Goal: Transaction & Acquisition: Purchase product/service

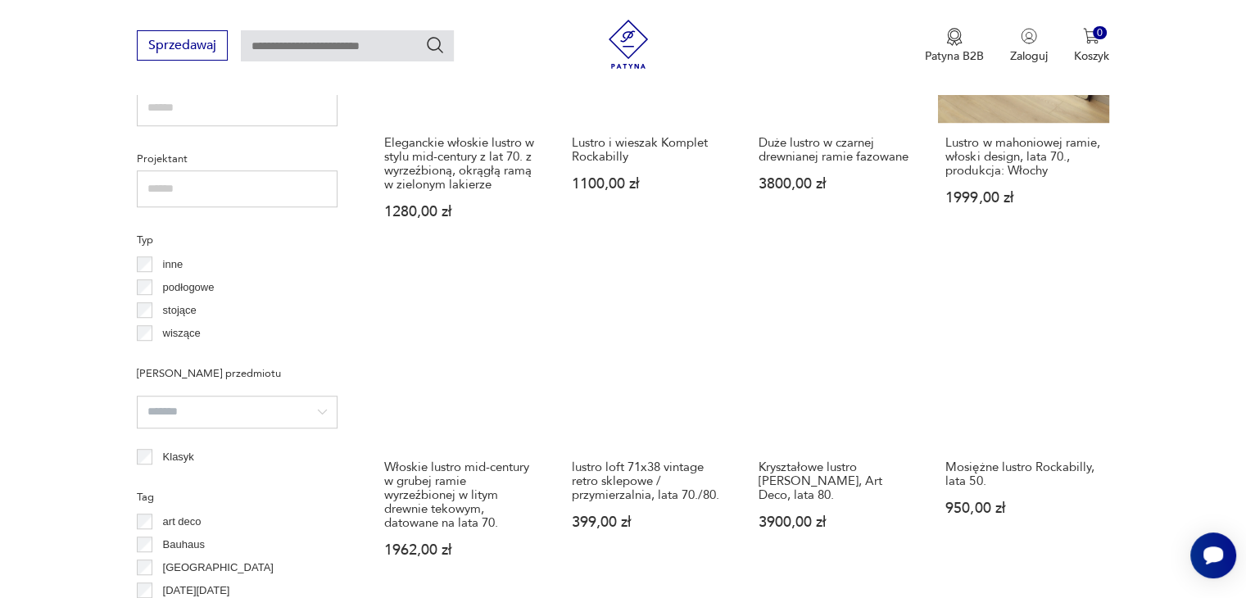
scroll to position [1145, 0]
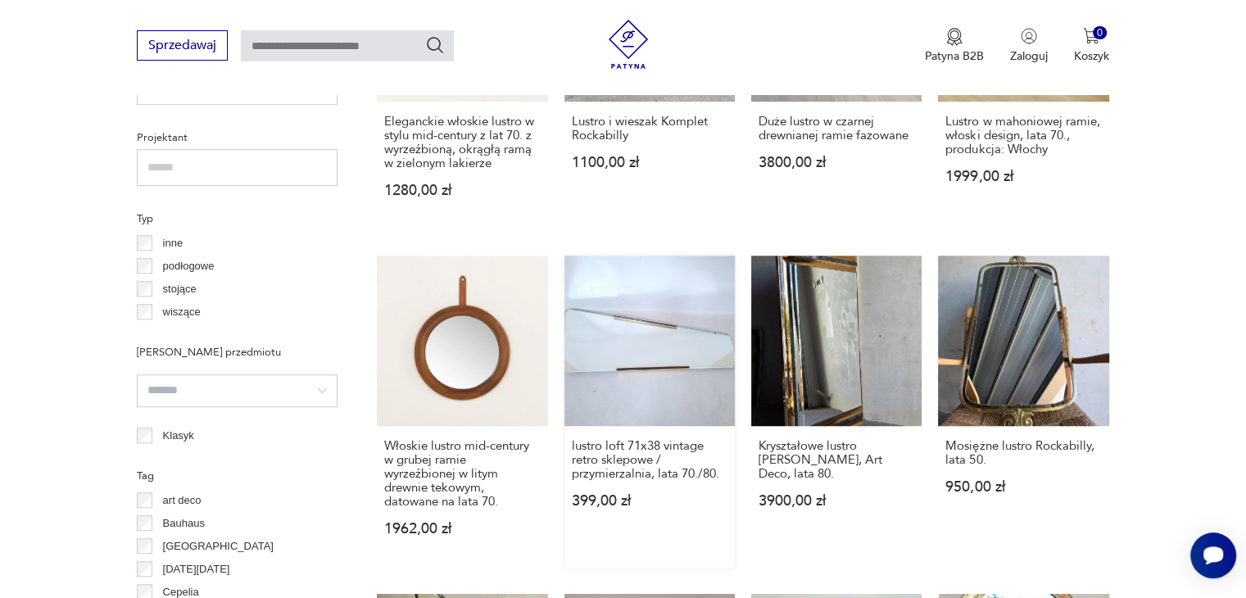
click at [618, 337] on link "lustro loft 71x38 vintage retro sklepowe / przymierzalnia, lata 70./80. 399,00 …" at bounding box center [649, 412] width 170 height 312
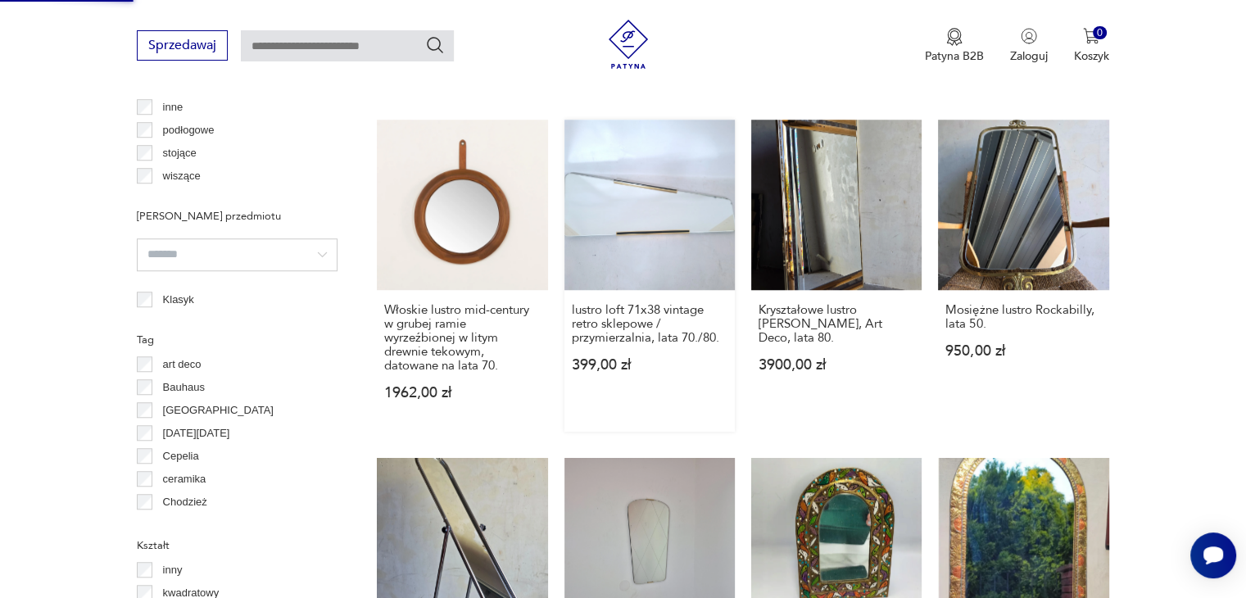
scroll to position [1311, 0]
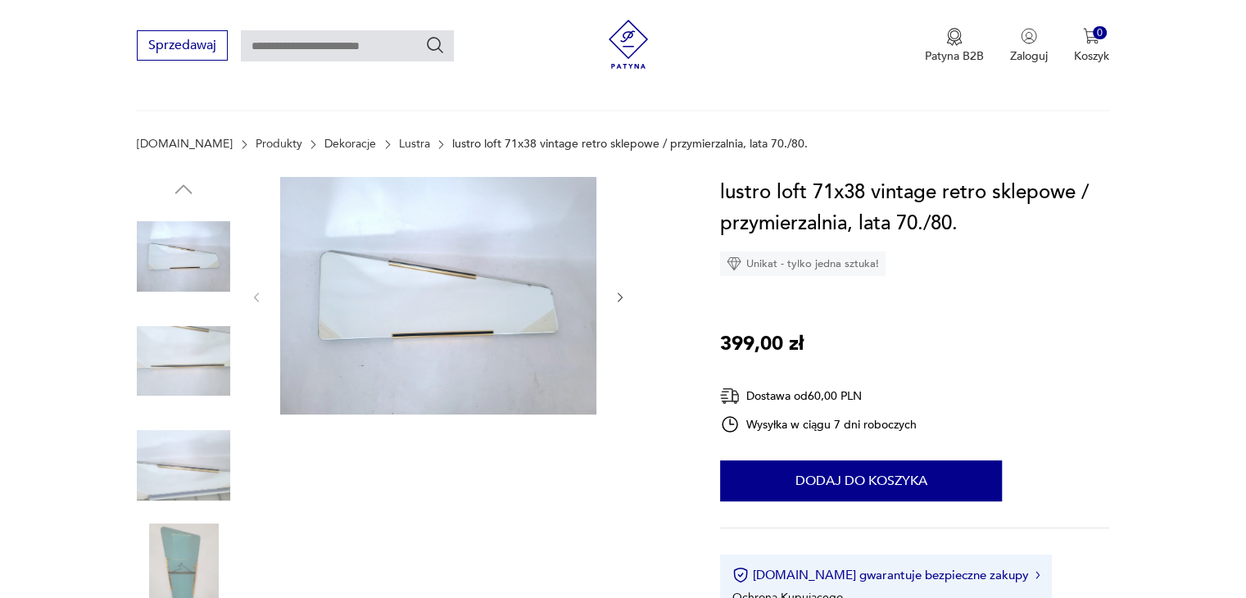
scroll to position [229, 0]
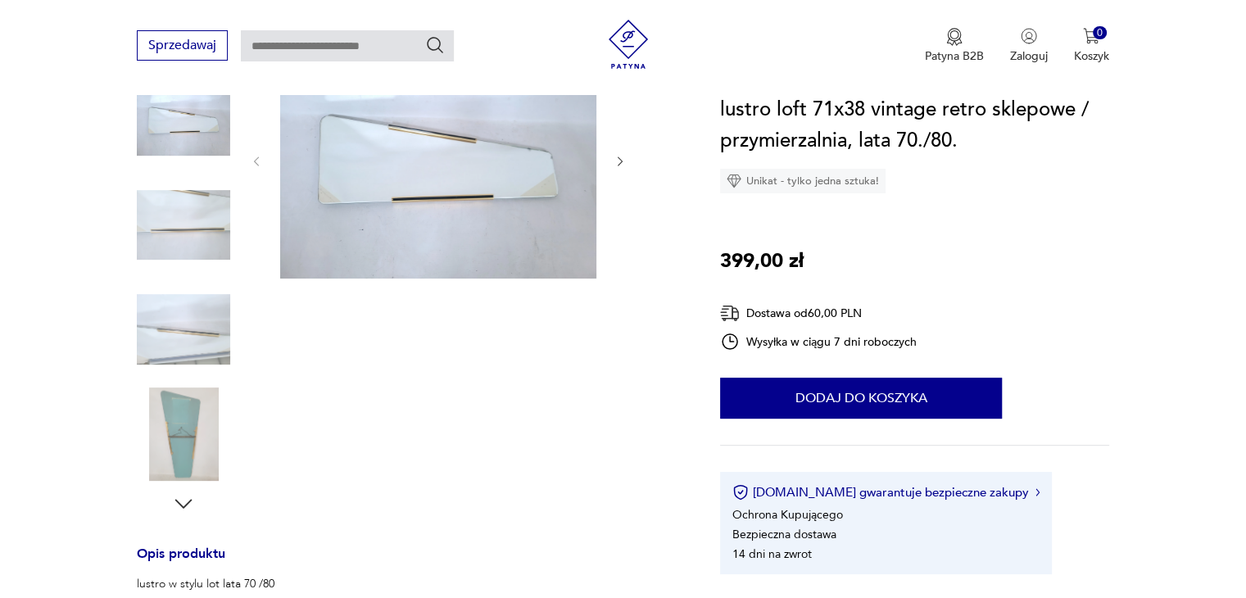
click at [161, 227] on img at bounding box center [183, 225] width 93 height 93
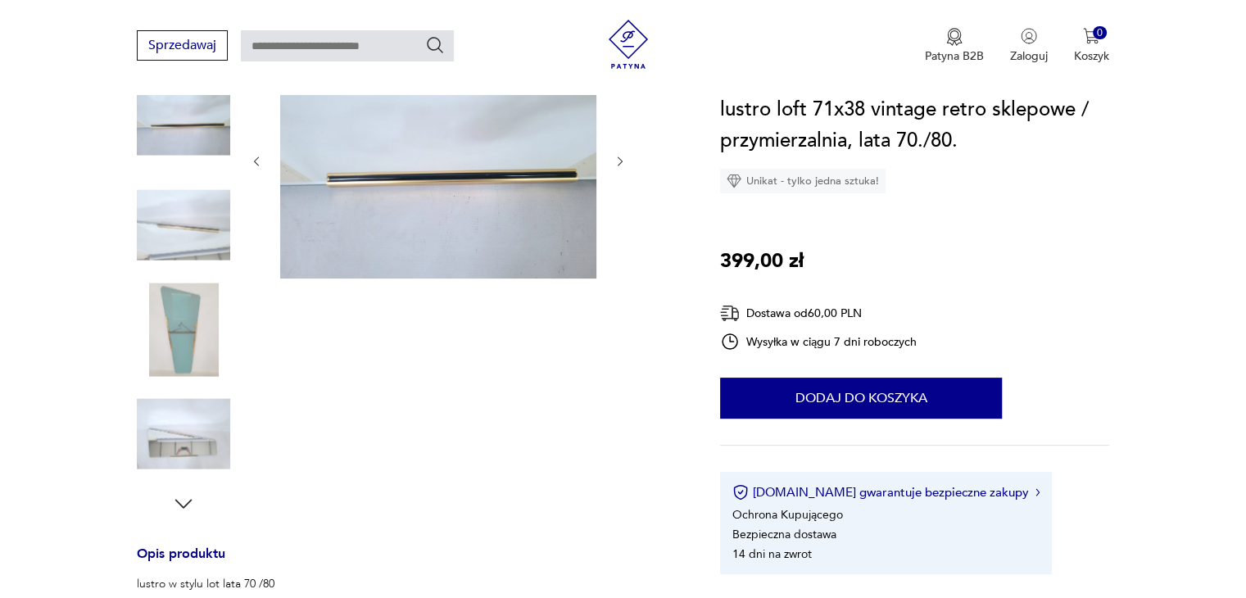
click at [165, 230] on img at bounding box center [183, 225] width 93 height 93
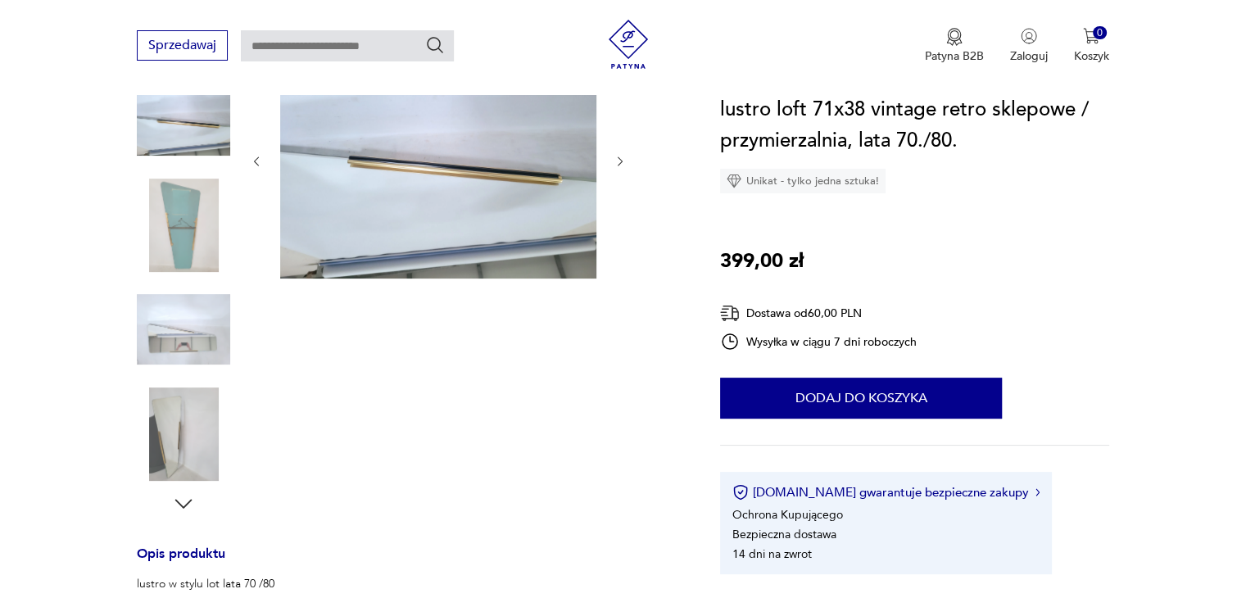
click at [168, 241] on img at bounding box center [183, 225] width 93 height 93
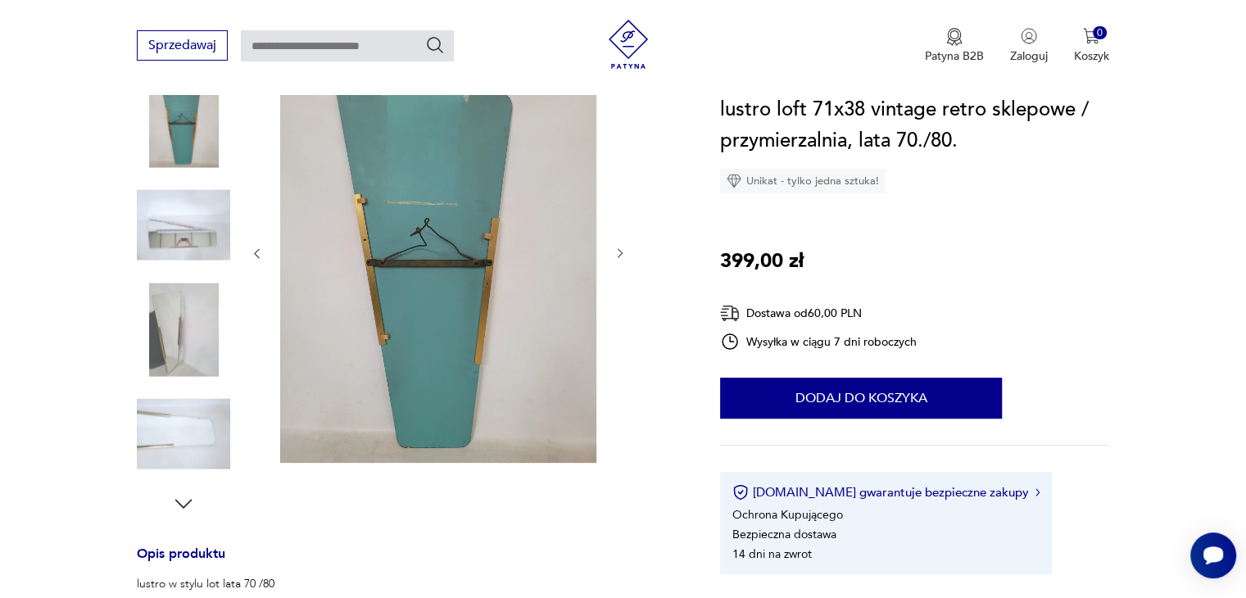
scroll to position [0, 0]
click at [167, 274] on div at bounding box center [183, 279] width 93 height 410
click at [186, 223] on img at bounding box center [183, 225] width 93 height 93
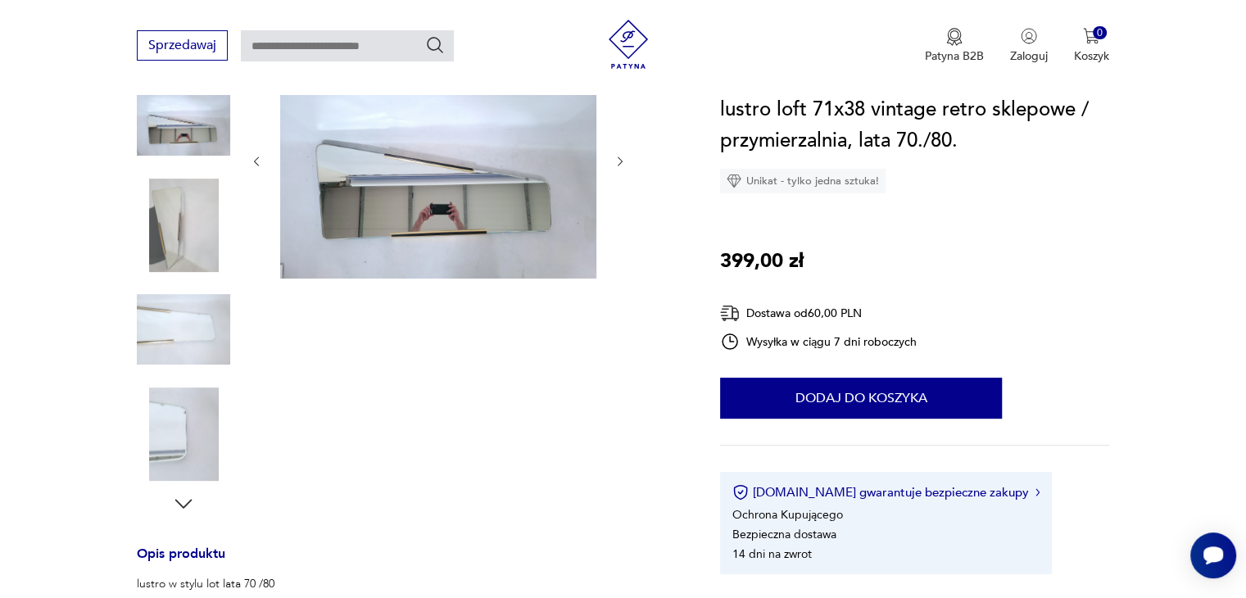
click at [185, 273] on div at bounding box center [183, 227] width 93 height 97
click at [186, 328] on img at bounding box center [183, 329] width 93 height 93
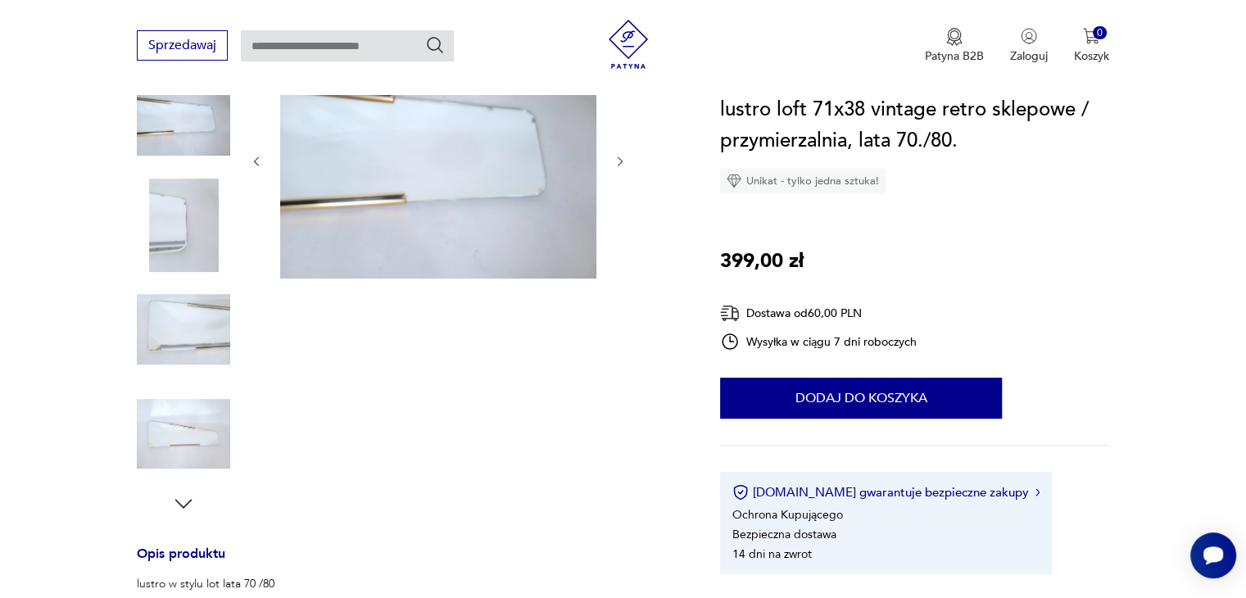
click at [187, 428] on img at bounding box center [183, 433] width 93 height 93
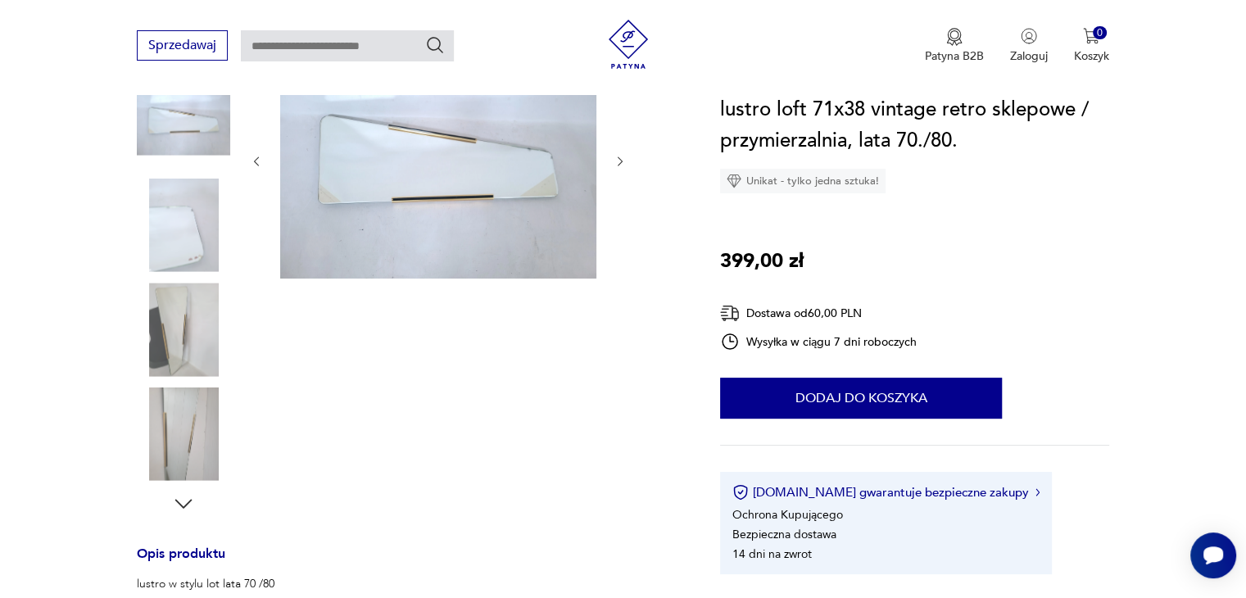
click at [187, 428] on img at bounding box center [183, 433] width 93 height 93
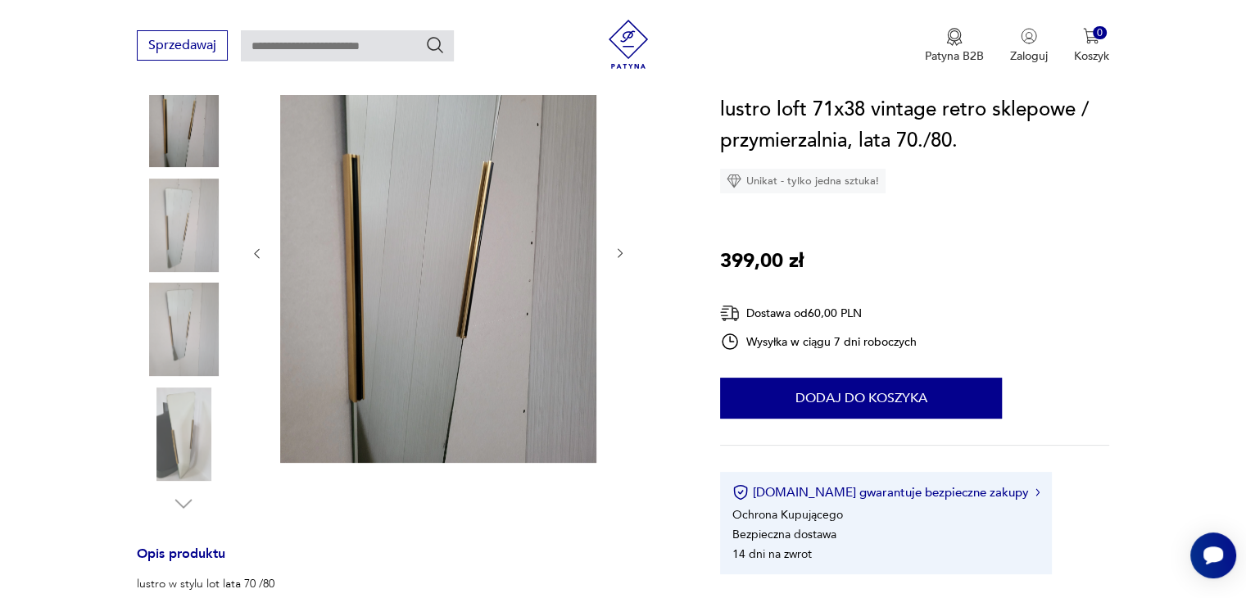
click at [187, 428] on img at bounding box center [183, 433] width 93 height 93
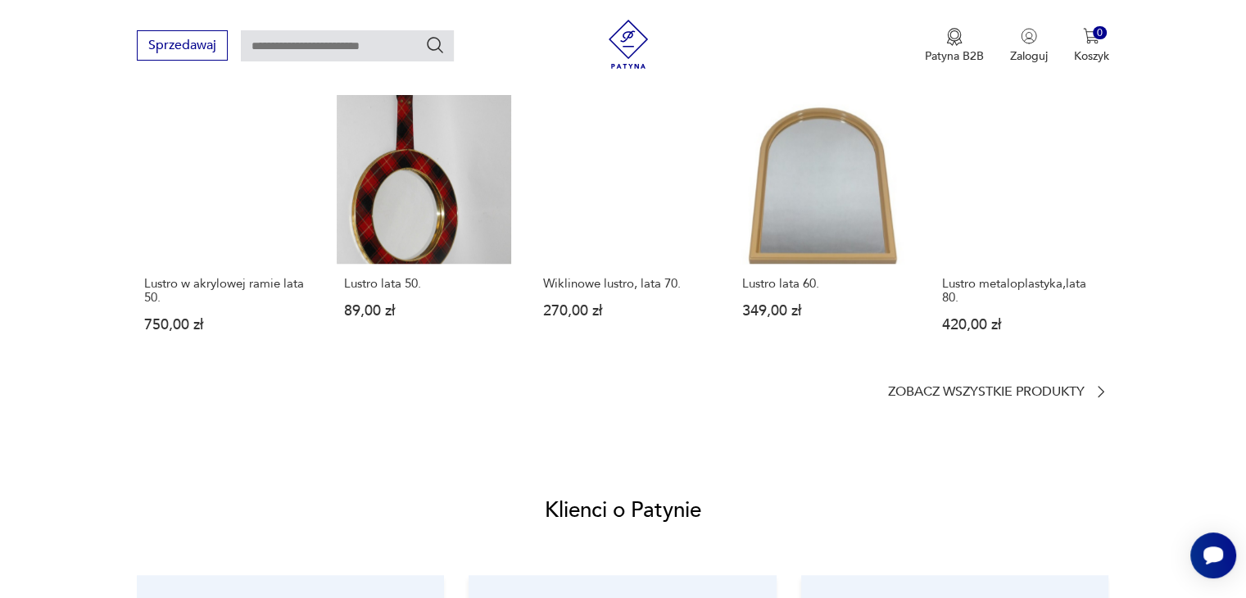
scroll to position [1176, 0]
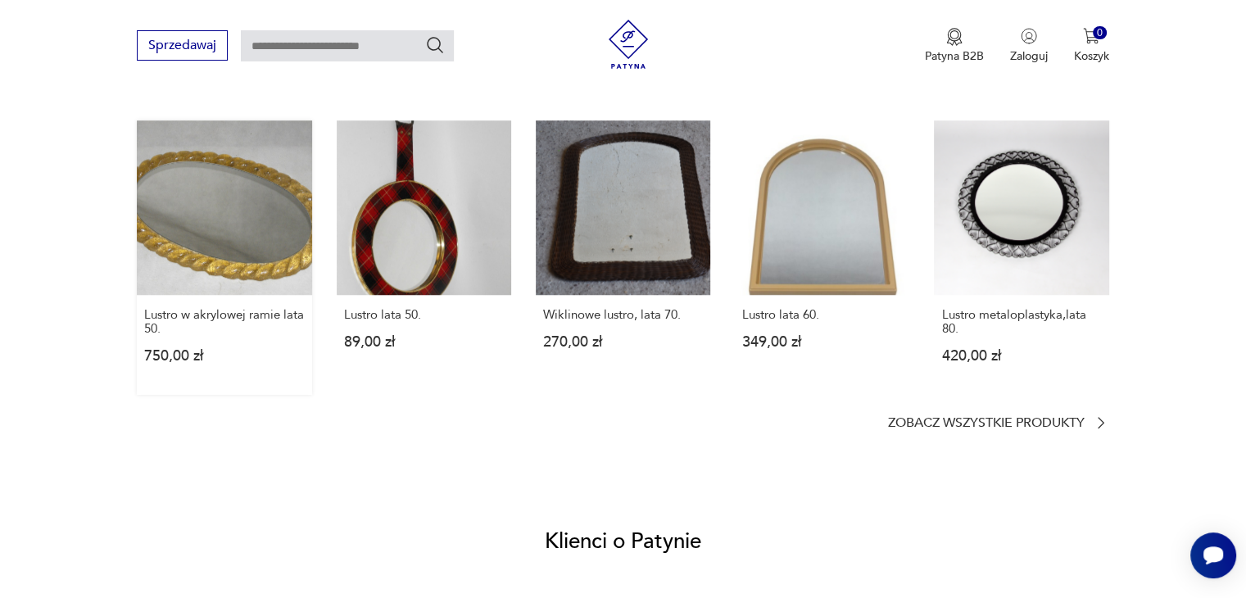
click at [206, 229] on link "Lustro w akrylowej ramie lata 50. 750,00 zł" at bounding box center [224, 257] width 174 height 274
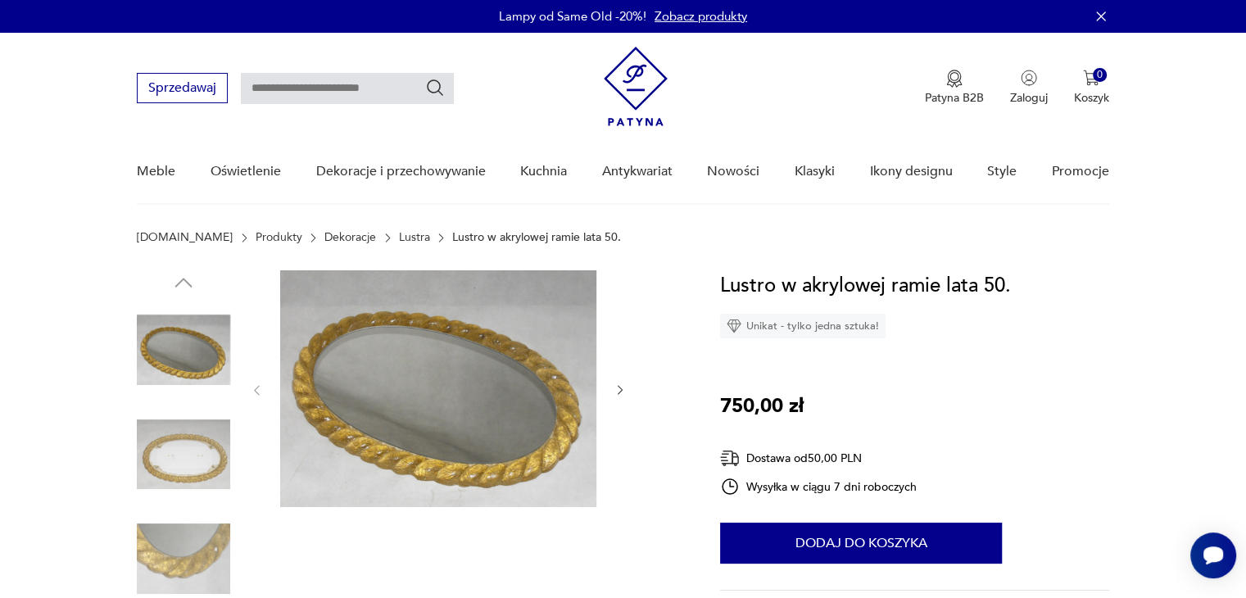
click at [174, 464] on img at bounding box center [183, 454] width 93 height 93
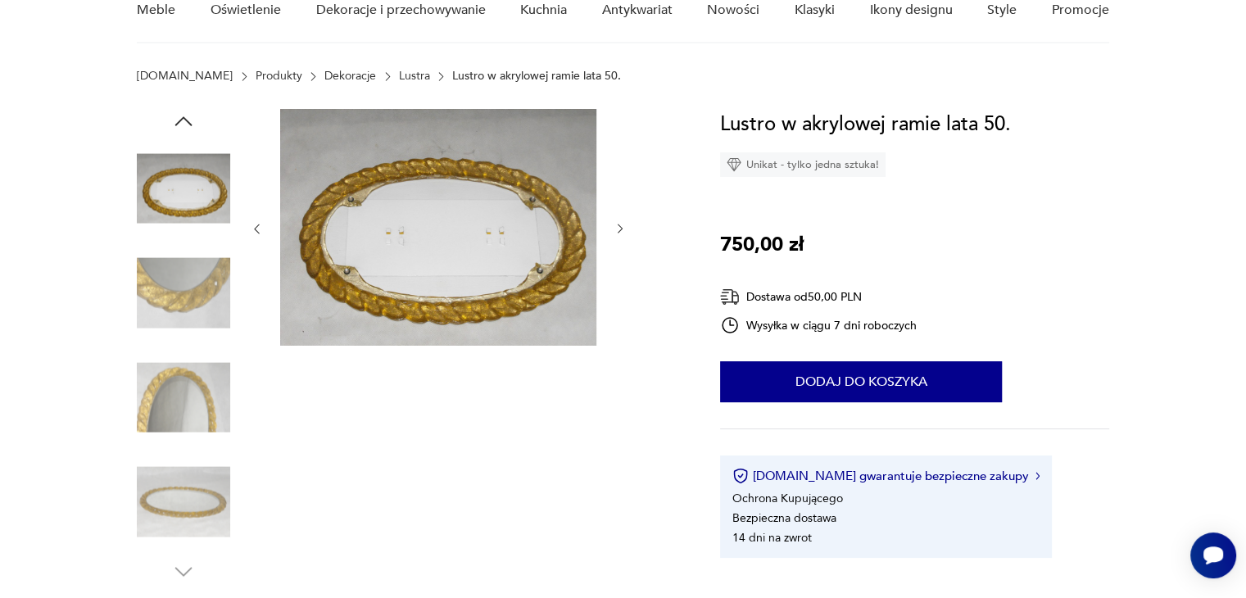
scroll to position [164, 0]
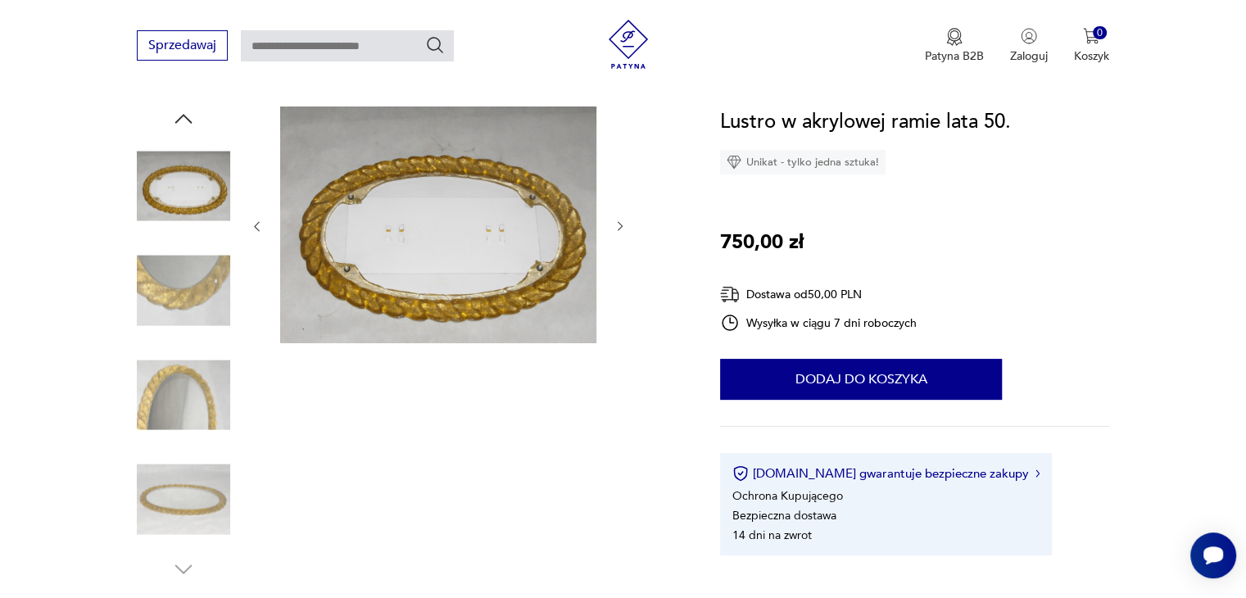
click at [178, 505] on img at bounding box center [183, 499] width 93 height 93
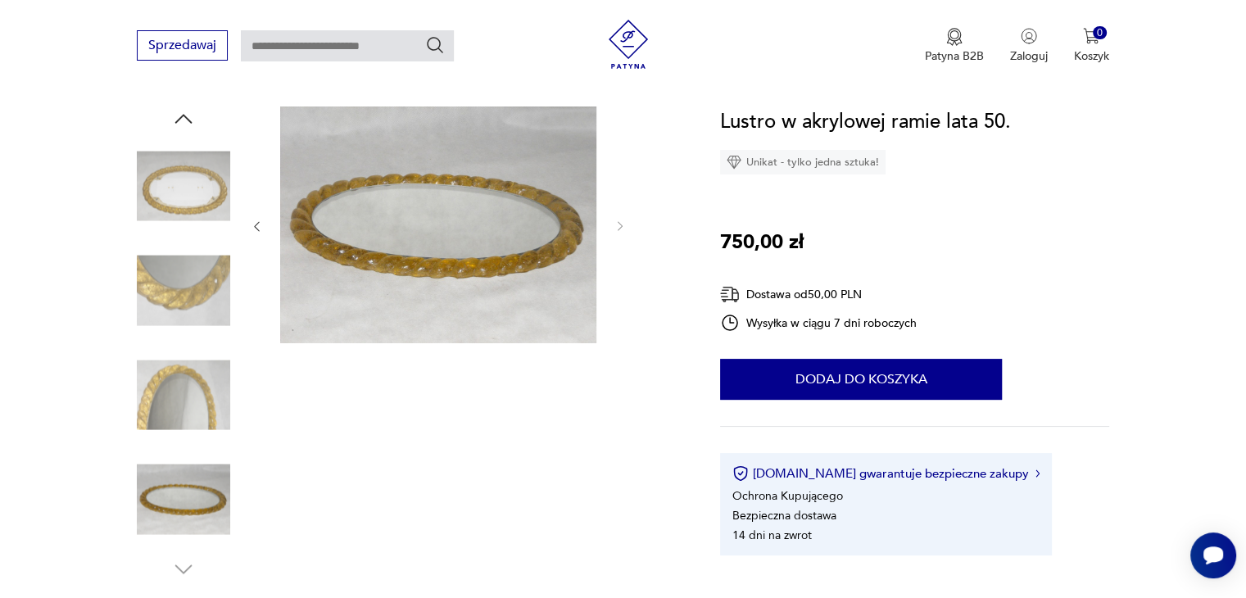
click at [202, 179] on img at bounding box center [183, 185] width 93 height 93
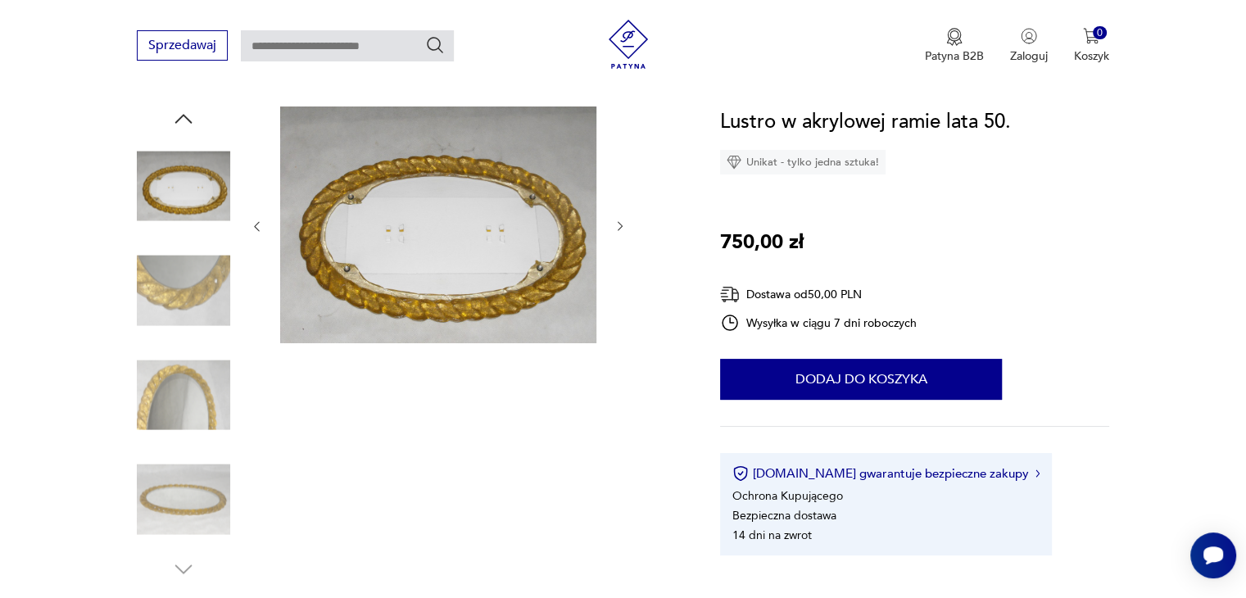
click at [214, 410] on img at bounding box center [183, 394] width 93 height 93
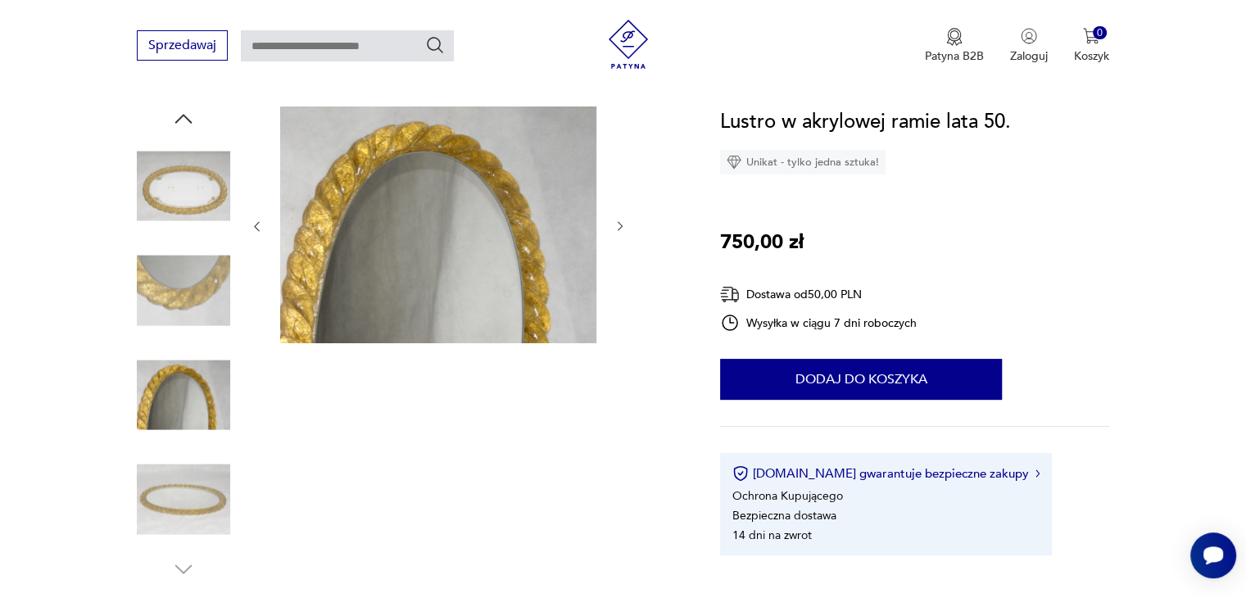
click at [211, 170] on img at bounding box center [183, 185] width 93 height 93
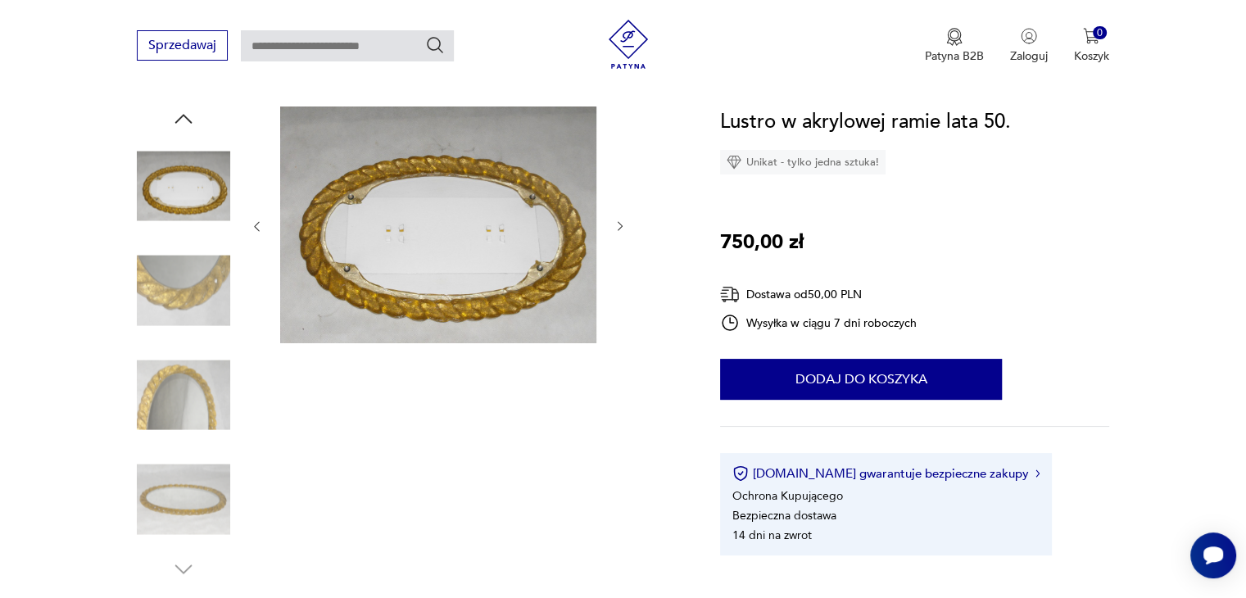
click at [196, 501] on img at bounding box center [183, 499] width 93 height 93
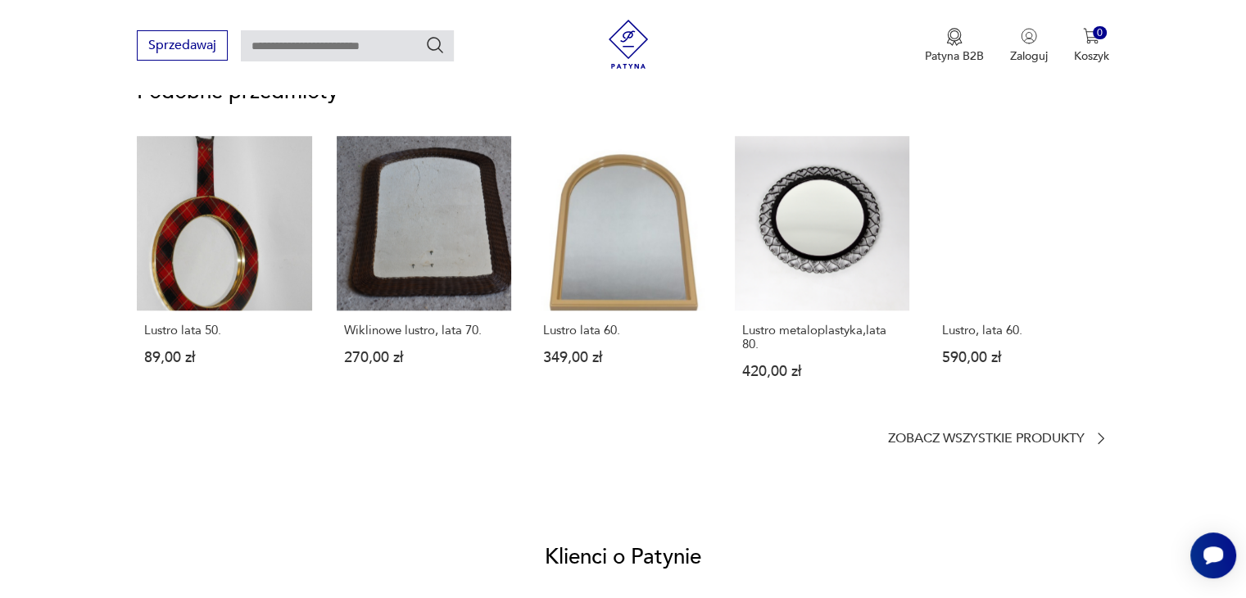
scroll to position [1242, 0]
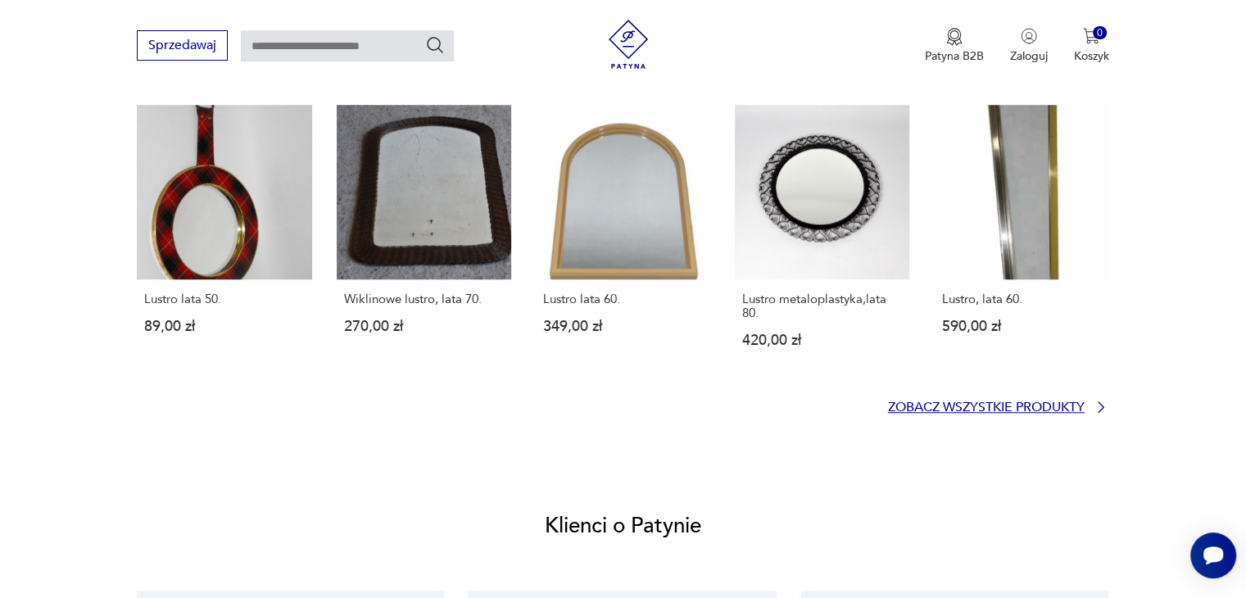
click at [1065, 404] on p "Zobacz wszystkie produkty" at bounding box center [986, 407] width 197 height 11
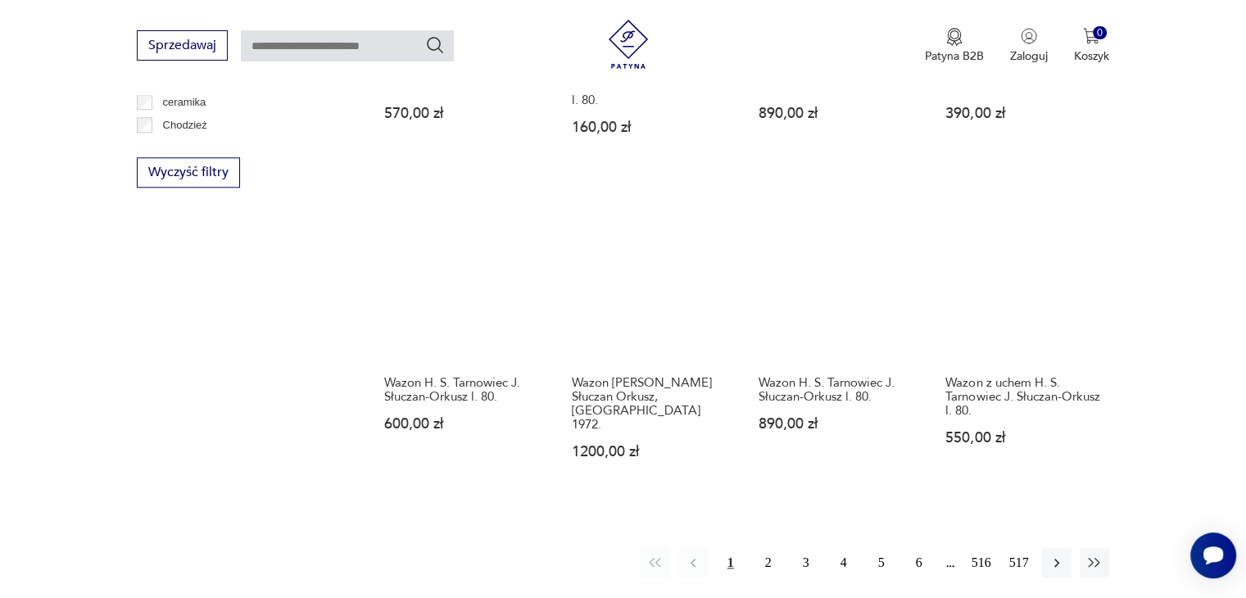
scroll to position [1592, 0]
